Goal: Navigation & Orientation: Find specific page/section

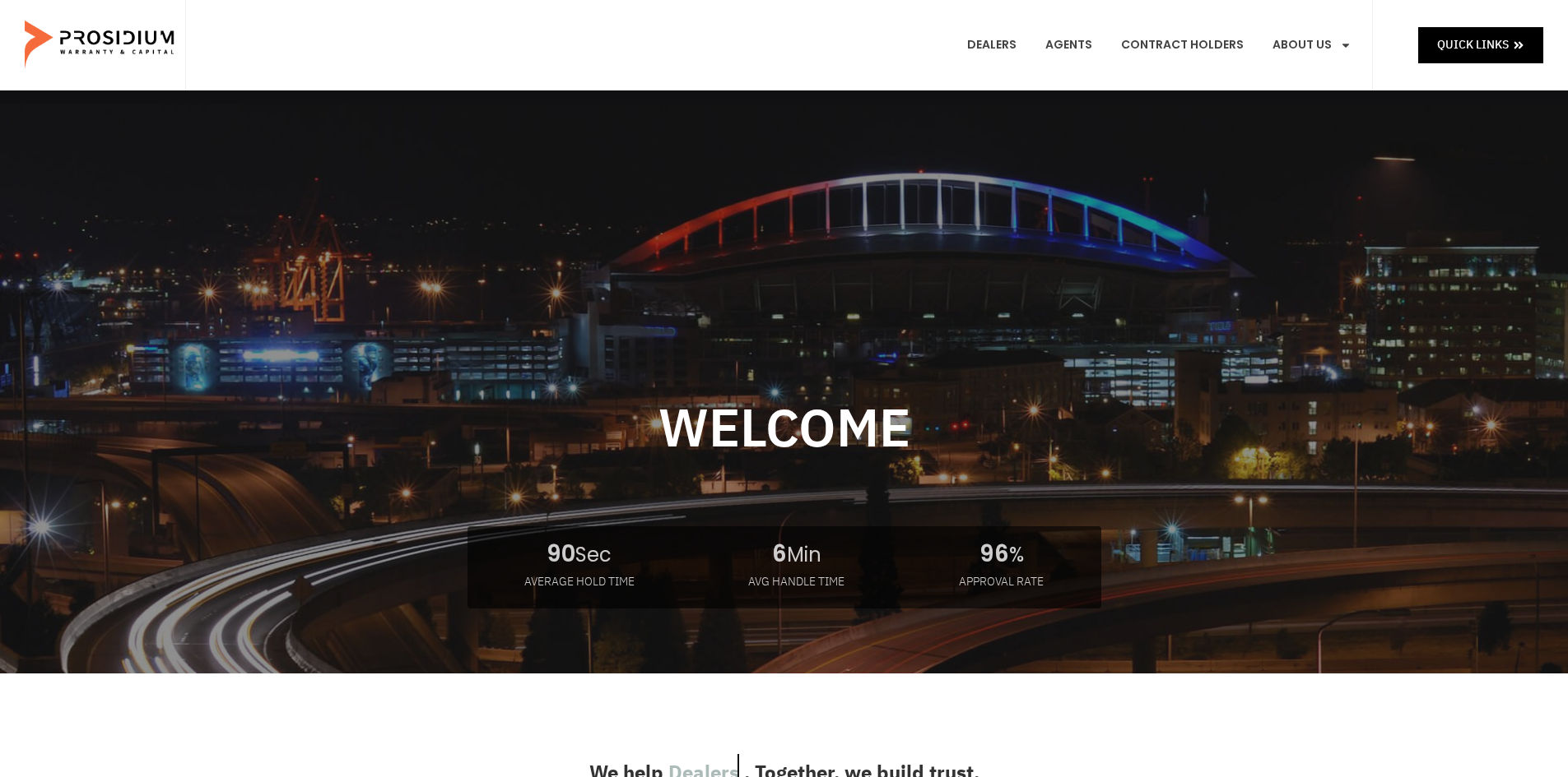
click at [1311, 103] on link "Products" at bounding box center [1340, 121] width 161 height 36
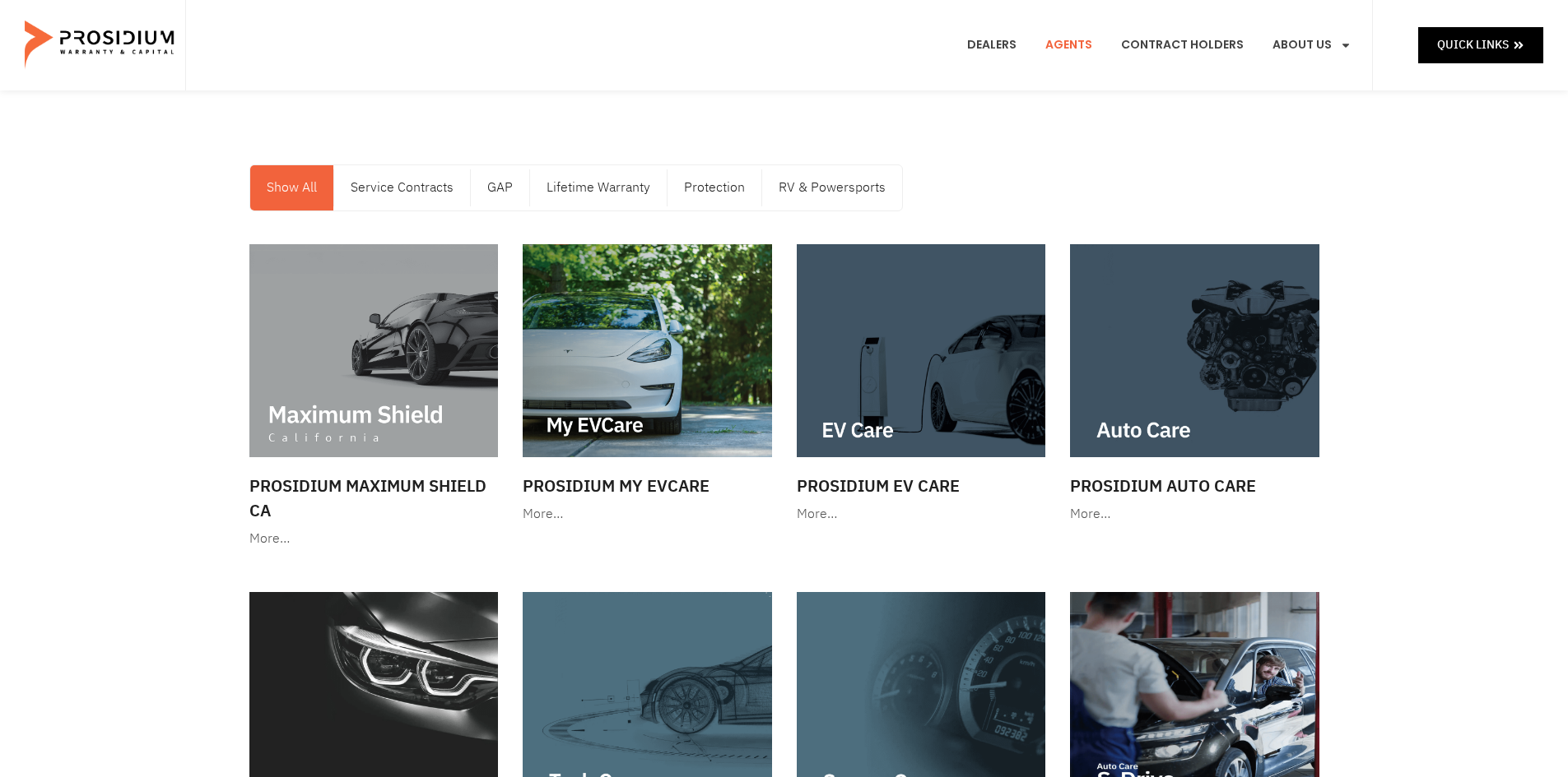
click at [1071, 46] on link "Agents" at bounding box center [1068, 46] width 71 height 61
